Goal: Task Accomplishment & Management: Complete application form

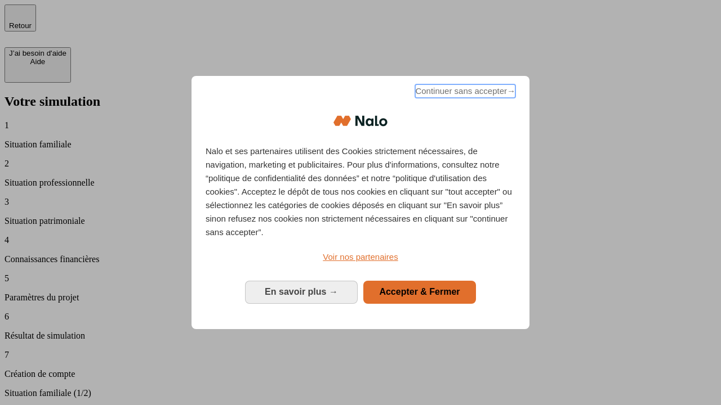
click at [464, 93] on span "Continuer sans accepter →" at bounding box center [465, 91] width 100 height 14
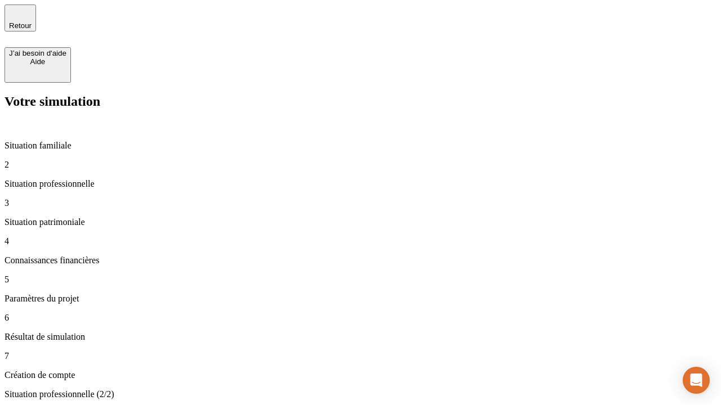
type input "30 000"
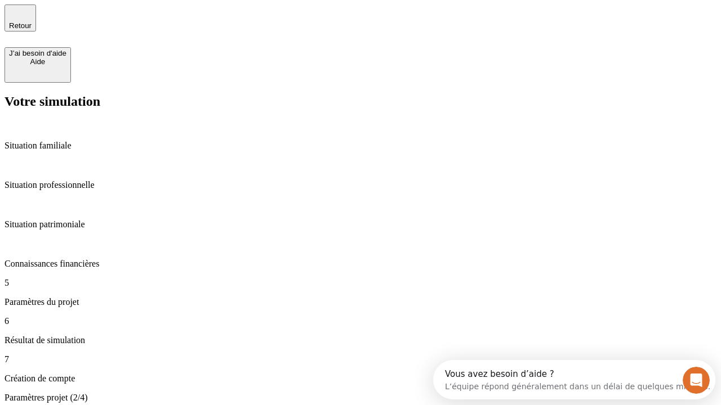
type input "25"
type input "1 000"
type input "640"
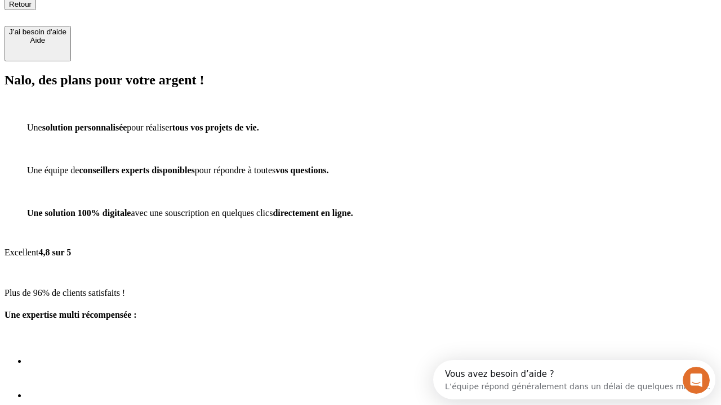
scroll to position [10, 0]
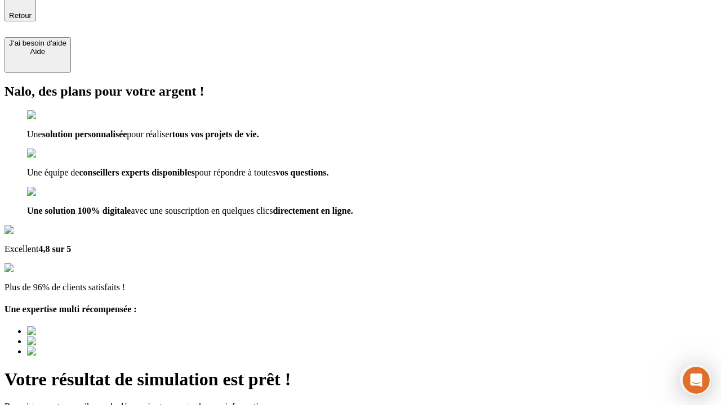
type input "[EMAIL_ADDRESS][PERSON_NAME][DOMAIN_NAME]"
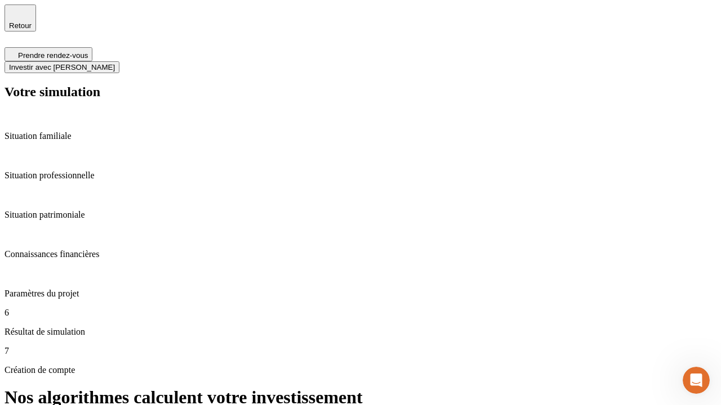
scroll to position [5, 0]
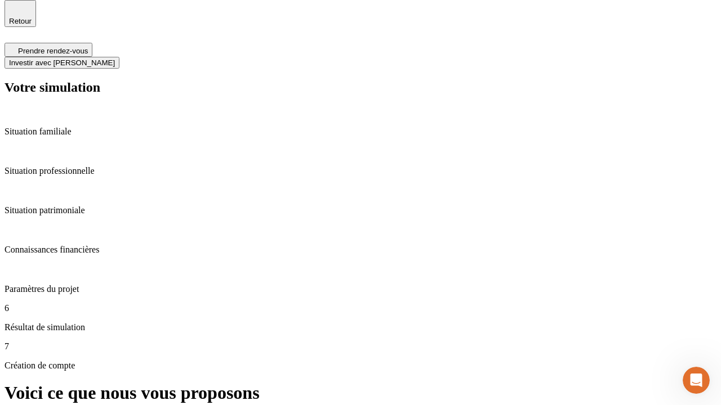
click at [115, 59] on span "Investir avec [PERSON_NAME]" at bounding box center [62, 63] width 106 height 8
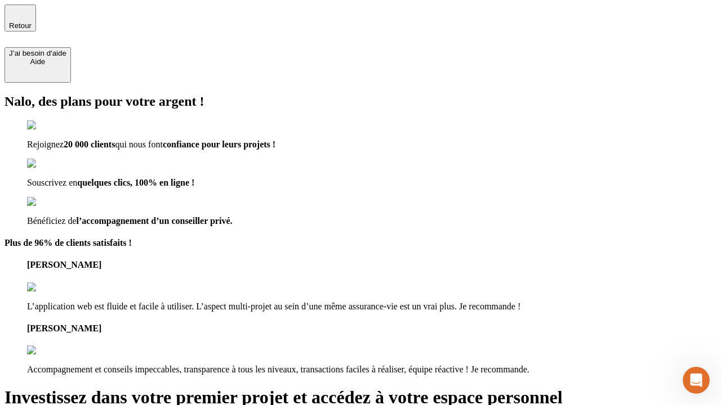
type input "[EMAIL_ADDRESS][PERSON_NAME][DOMAIN_NAME]"
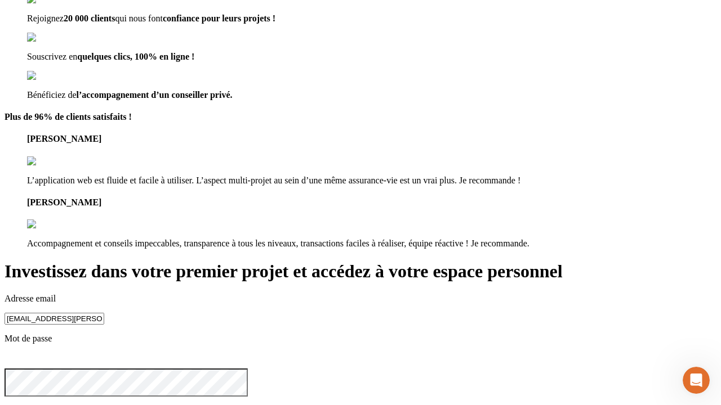
scroll to position [35, 0]
